Goal: Task Accomplishment & Management: Complete application form

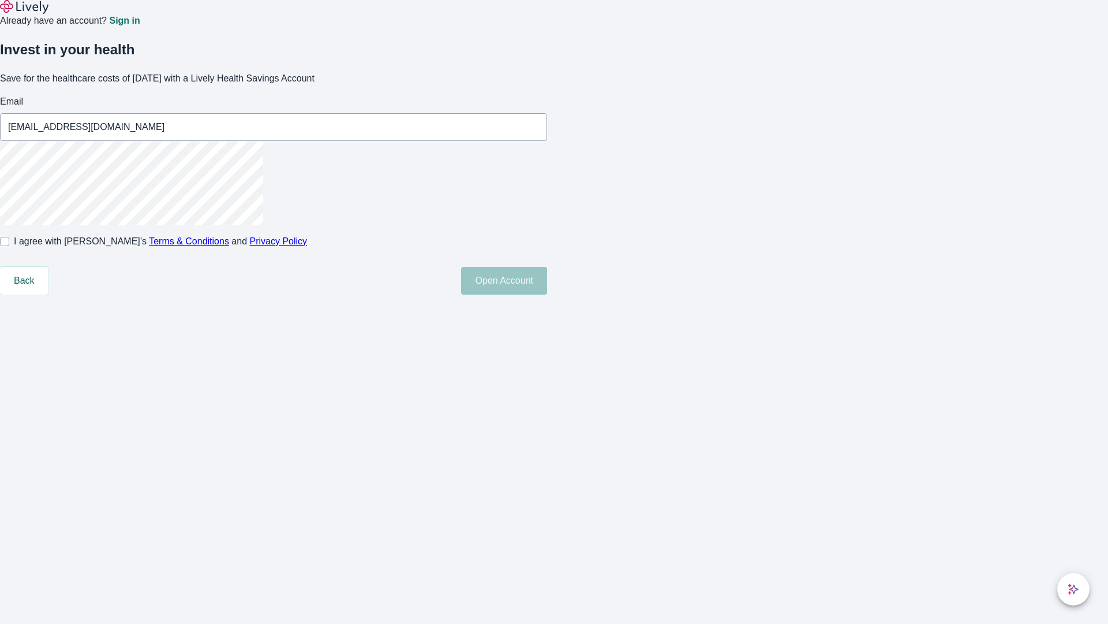
click at [9, 246] on input "I agree with Lively’s Terms & Conditions and Privacy Policy" at bounding box center [4, 241] width 9 height 9
checkbox input "true"
click at [547, 294] on button "Open Account" at bounding box center [504, 281] width 86 height 28
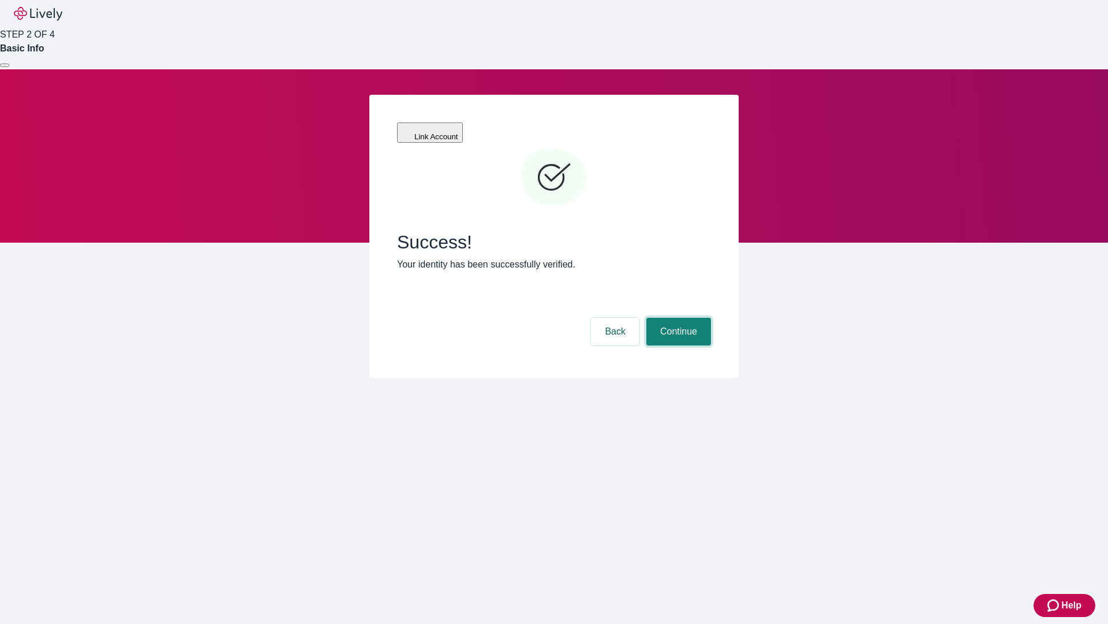
click at [677, 318] on button "Continue" at bounding box center [679, 332] width 65 height 28
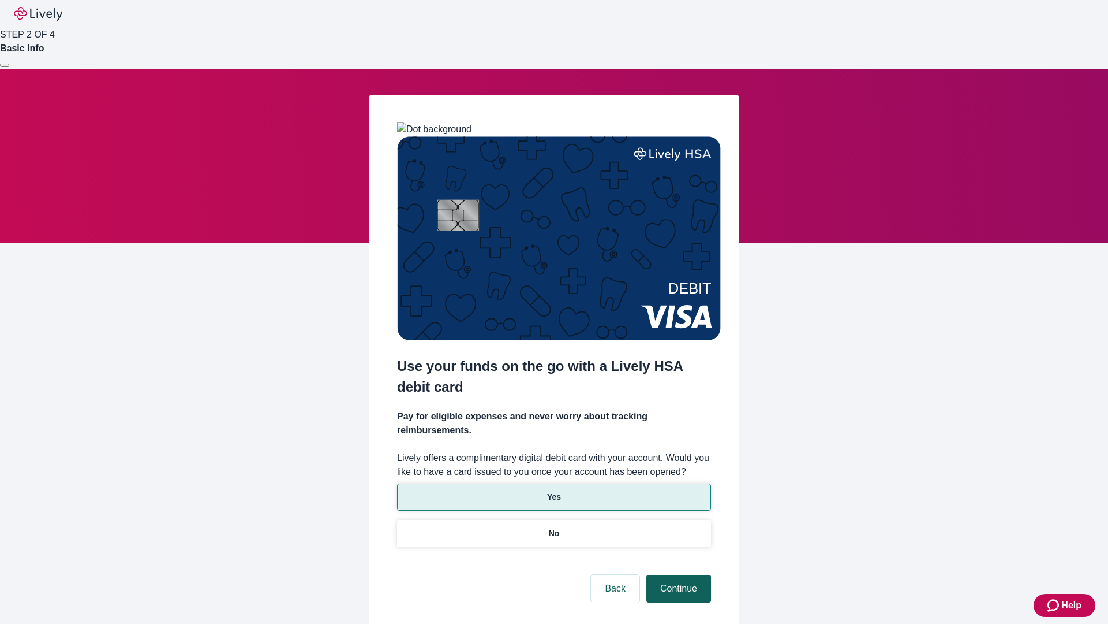
click at [554, 491] on p "Yes" at bounding box center [554, 497] width 14 height 12
click at [677, 574] on button "Continue" at bounding box center [679, 588] width 65 height 28
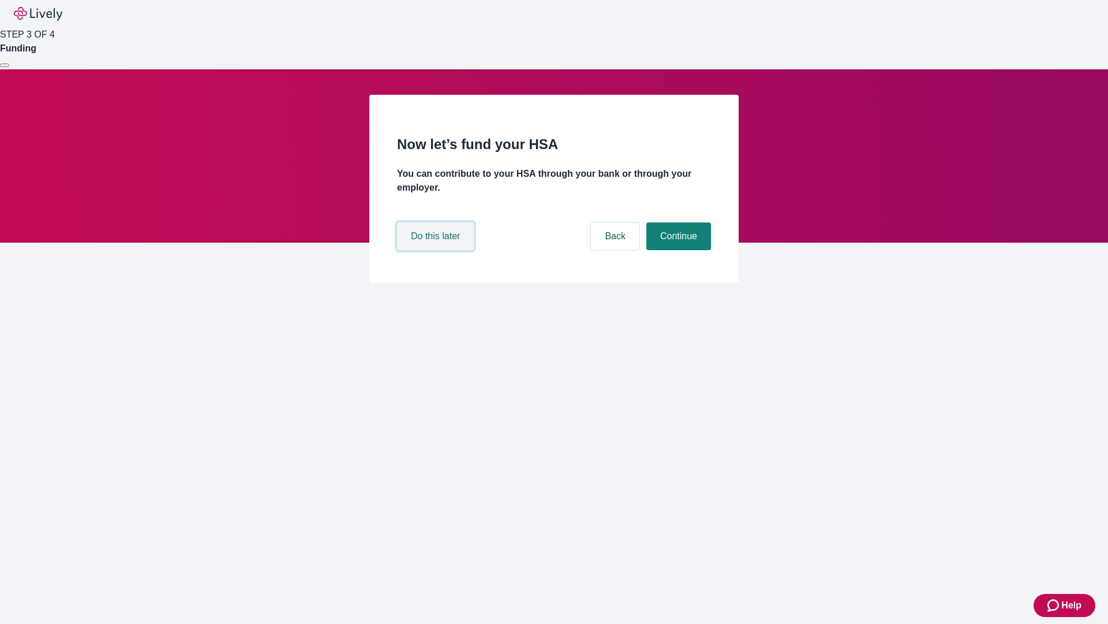
click at [437, 250] on button "Do this later" at bounding box center [435, 236] width 77 height 28
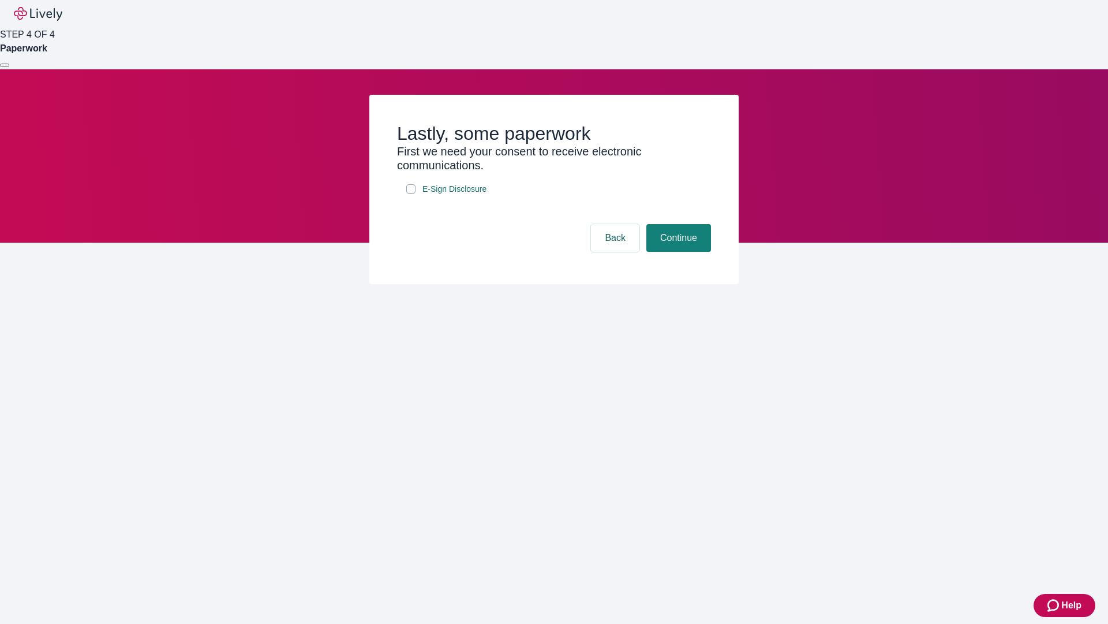
click at [411, 193] on input "E-Sign Disclosure" at bounding box center [410, 188] width 9 height 9
checkbox input "true"
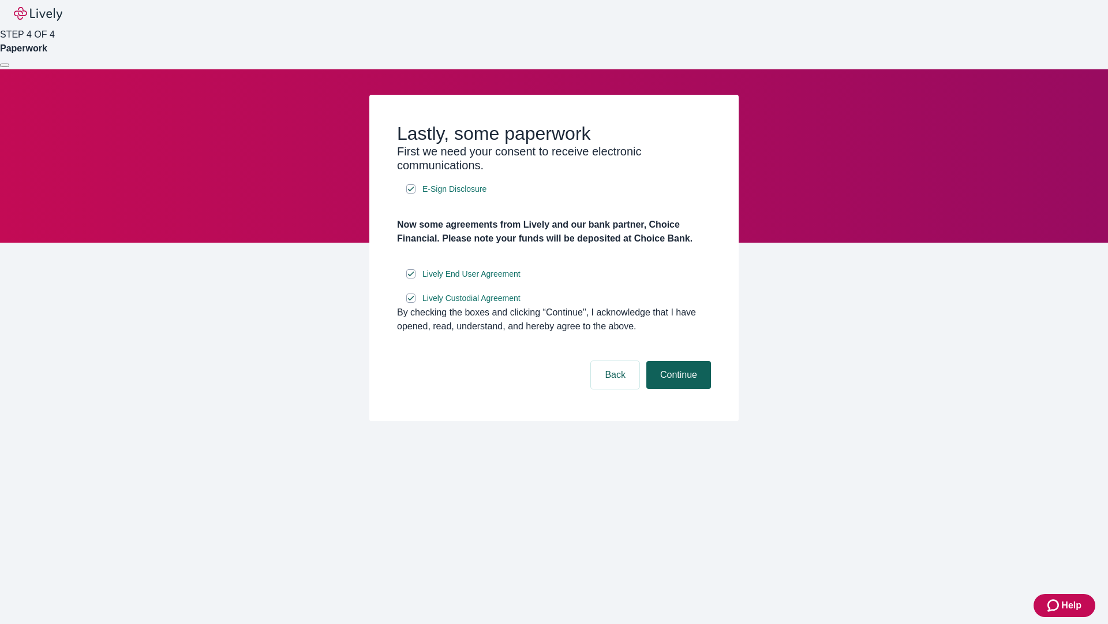
click at [677, 389] on button "Continue" at bounding box center [679, 375] width 65 height 28
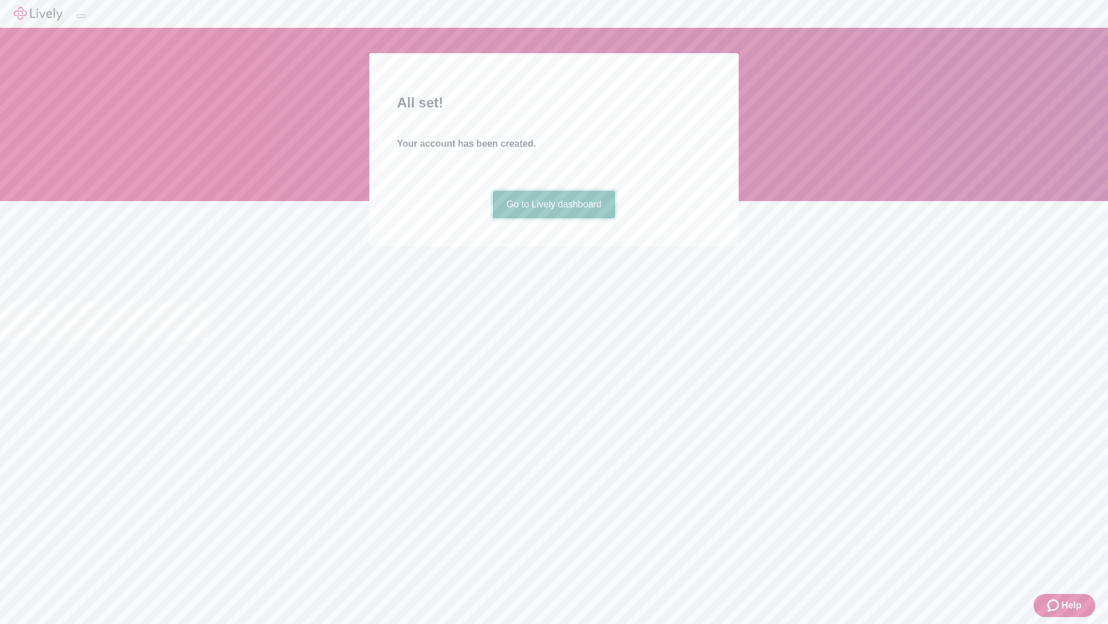
click at [554, 218] on link "Go to Lively dashboard" at bounding box center [554, 205] width 123 height 28
